Goal: Use online tool/utility: Utilize a website feature to perform a specific function

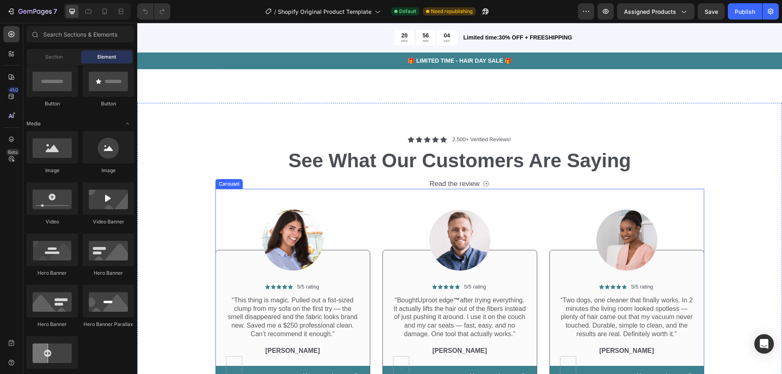
scroll to position [2158, 0]
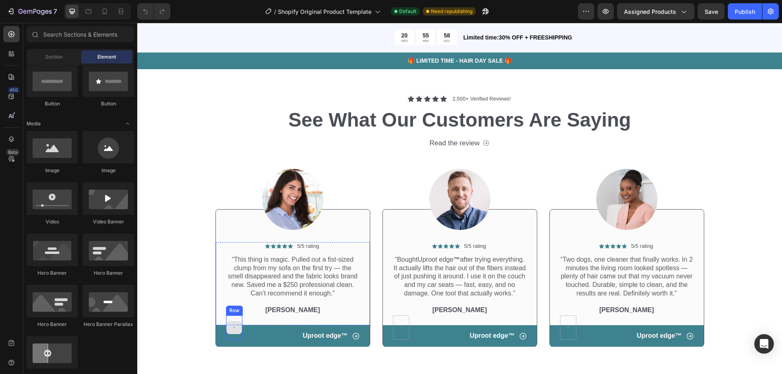
click at [237, 318] on div at bounding box center [234, 327] width 16 height 24
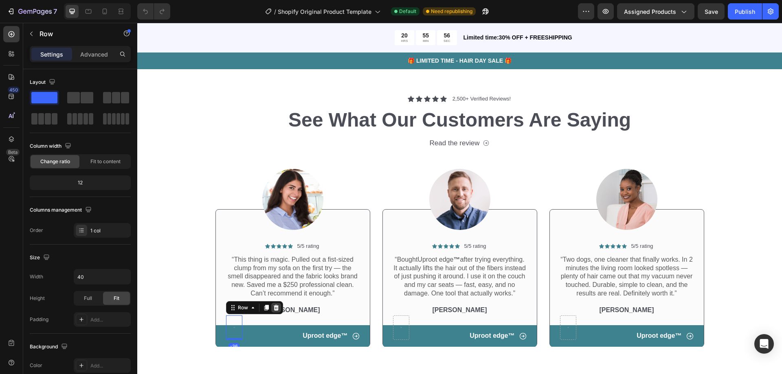
click at [273, 305] on icon at bounding box center [276, 307] width 7 height 7
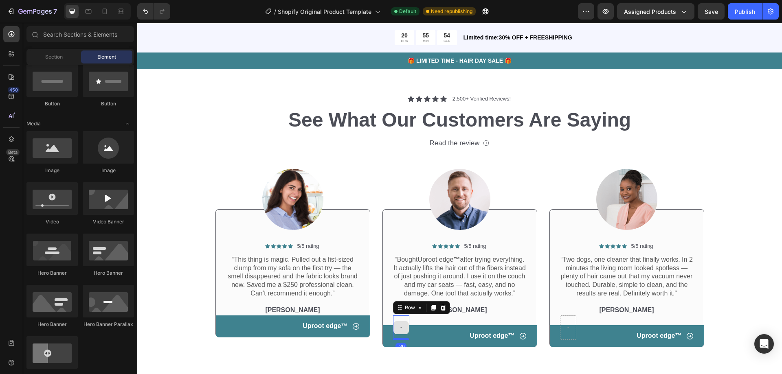
click at [400, 327] on div at bounding box center [401, 327] width 16 height 24
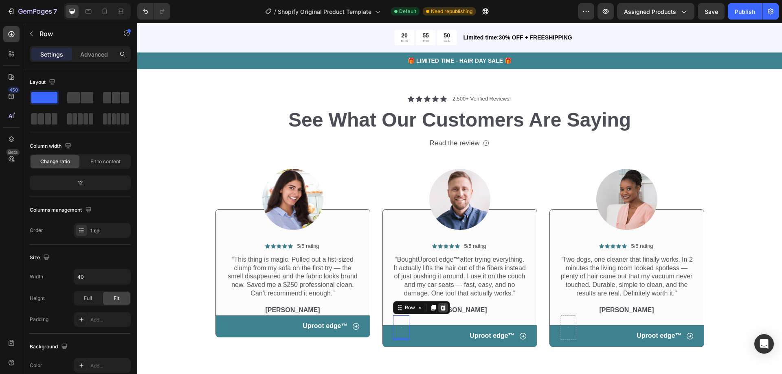
click at [441, 311] on icon at bounding box center [442, 308] width 5 height 6
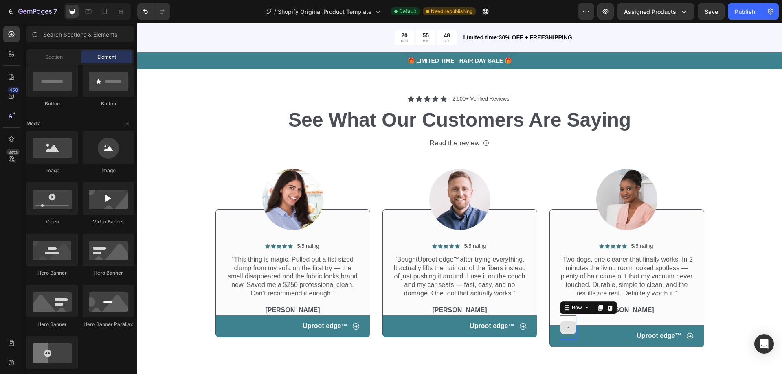
click at [560, 317] on div at bounding box center [568, 327] width 16 height 24
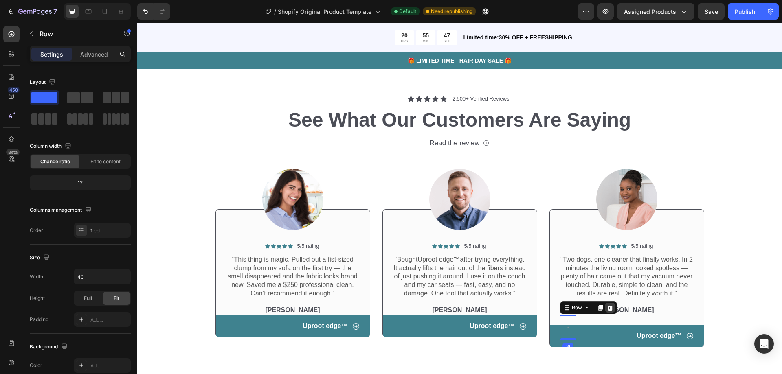
click at [607, 308] on icon at bounding box center [609, 308] width 5 height 6
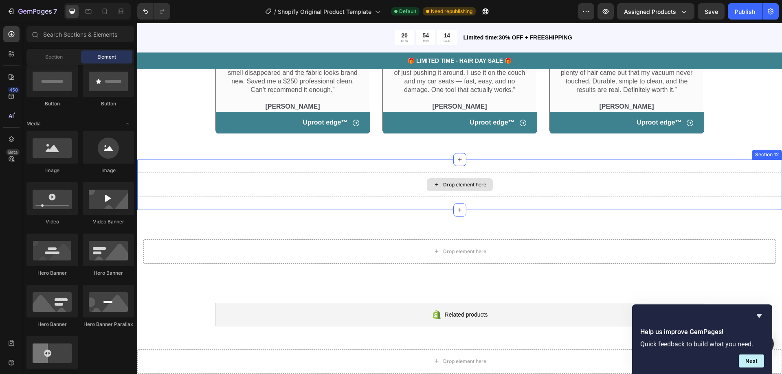
scroll to position [2402, 0]
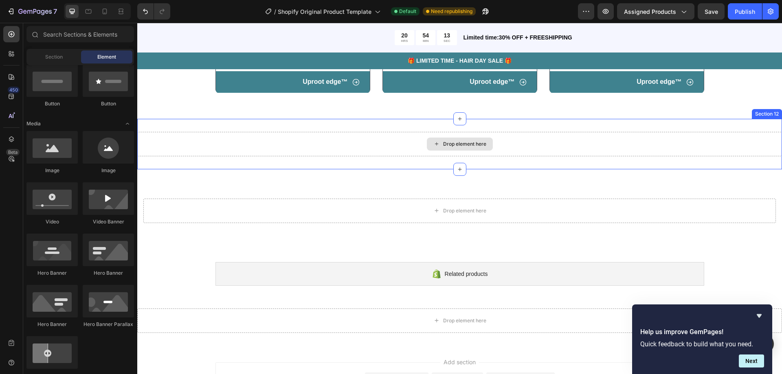
click at [460, 151] on div "Drop element here" at bounding box center [460, 144] width 66 height 13
click at [451, 145] on div "Drop element here" at bounding box center [459, 144] width 644 height 24
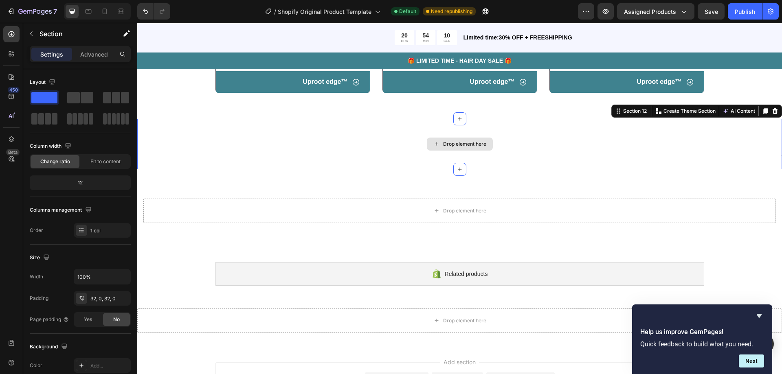
click at [447, 147] on div "Drop element here" at bounding box center [464, 144] width 43 height 7
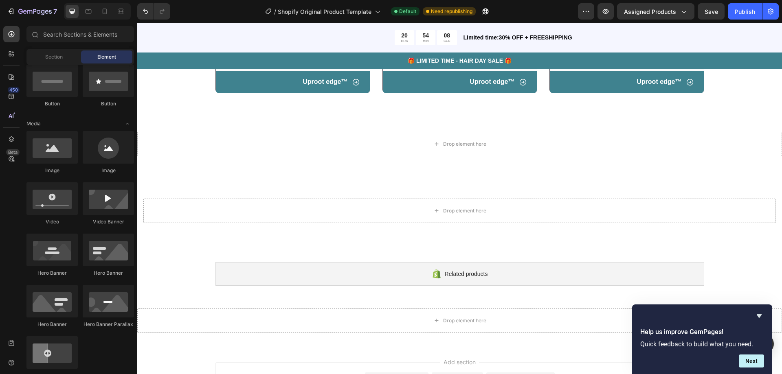
click at [62, 65] on div "Section Element" at bounding box center [79, 57] width 107 height 16
click at [61, 59] on span "Section" at bounding box center [54, 56] width 18 height 7
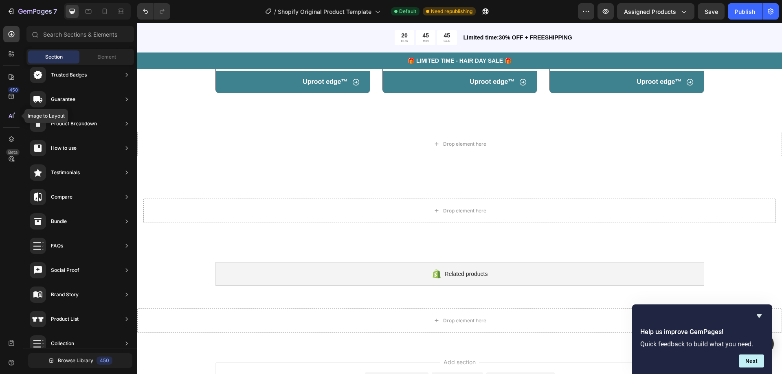
scroll to position [0, 0]
